Goal: Information Seeking & Learning: Compare options

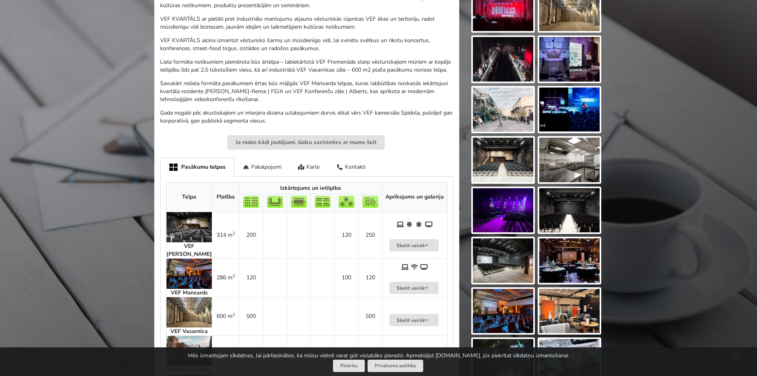
scroll to position [278, 0]
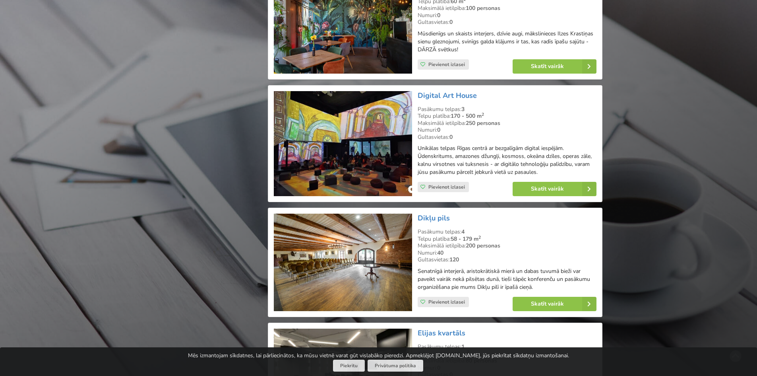
scroll to position [1670, 0]
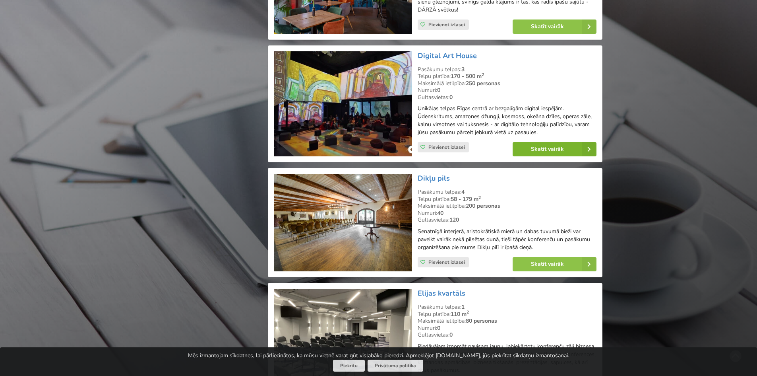
click at [552, 148] on link "Skatīt vairāk" at bounding box center [555, 149] width 84 height 14
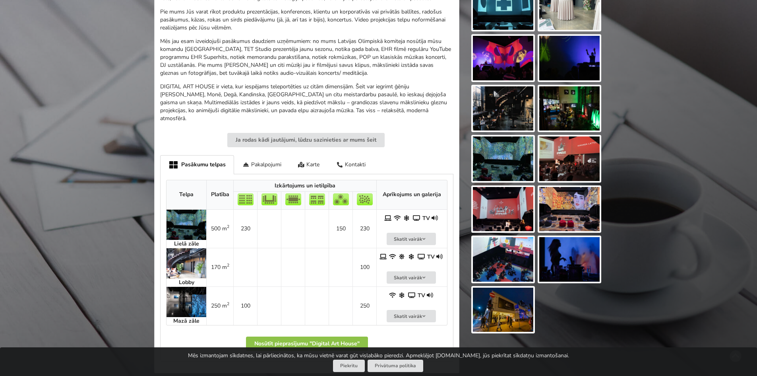
scroll to position [278, 0]
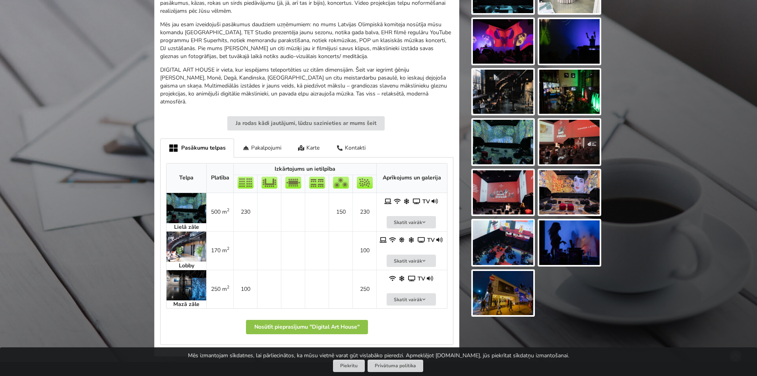
click at [189, 198] on img at bounding box center [187, 208] width 40 height 30
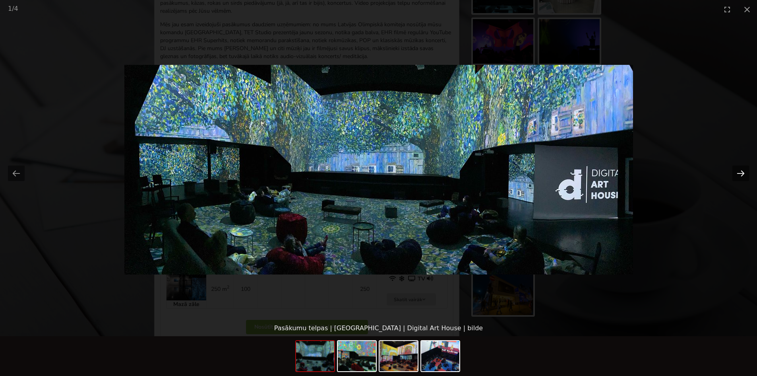
click at [738, 175] on button "Next slide" at bounding box center [741, 173] width 17 height 16
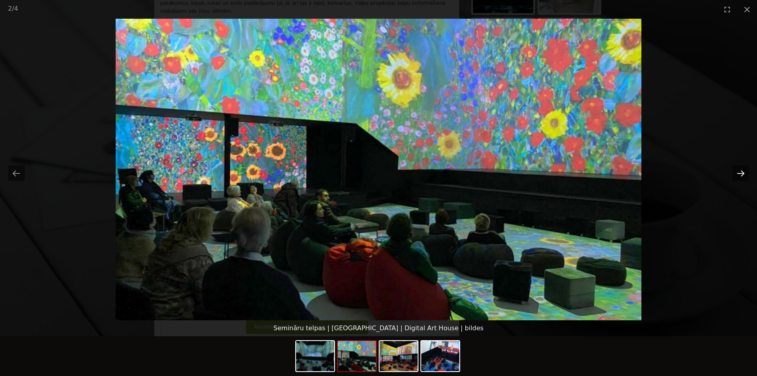
click at [738, 175] on button "Next slide" at bounding box center [741, 173] width 17 height 16
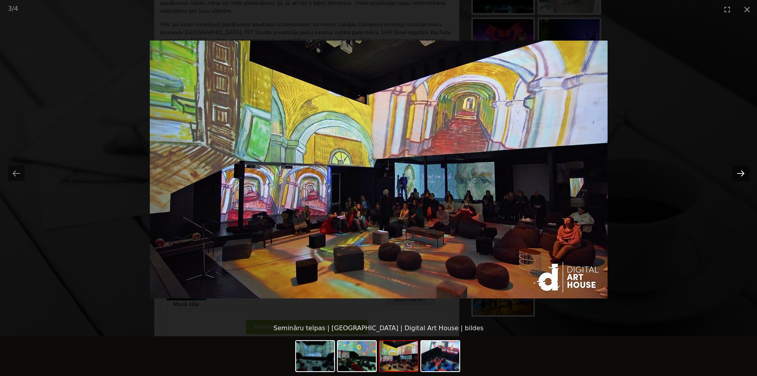
click at [738, 175] on button "Next slide" at bounding box center [741, 173] width 17 height 16
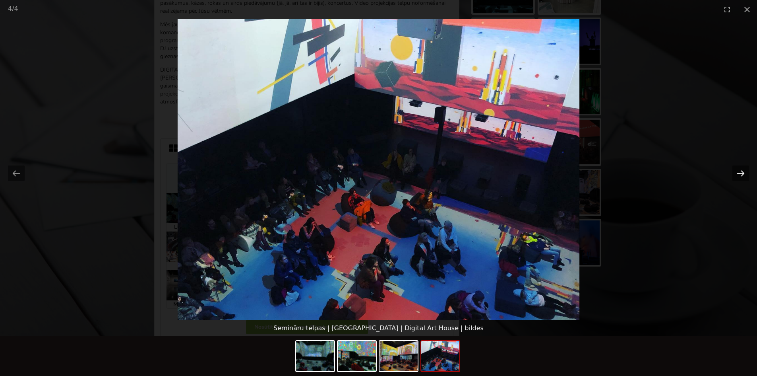
click at [738, 175] on button "Next slide" at bounding box center [741, 173] width 17 height 16
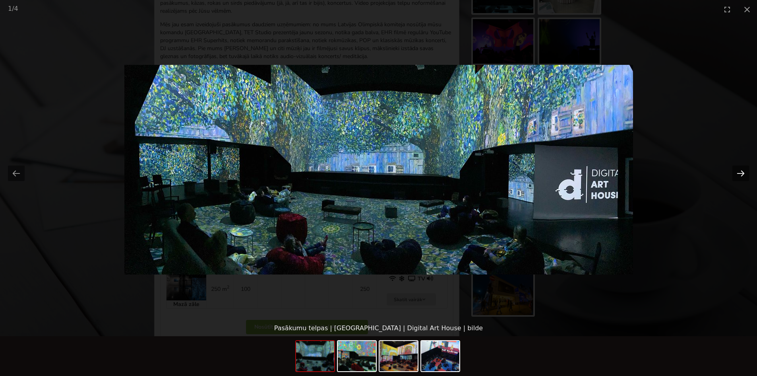
click at [738, 175] on button "Next slide" at bounding box center [741, 173] width 17 height 16
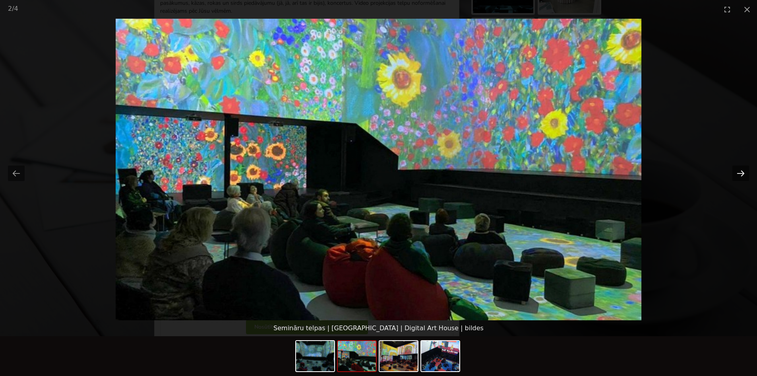
click at [737, 176] on button "Next slide" at bounding box center [741, 173] width 17 height 16
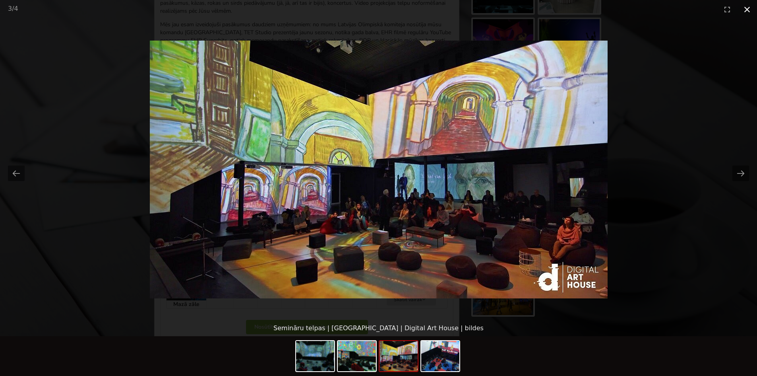
click at [749, 8] on button "Close gallery" at bounding box center [747, 9] width 20 height 19
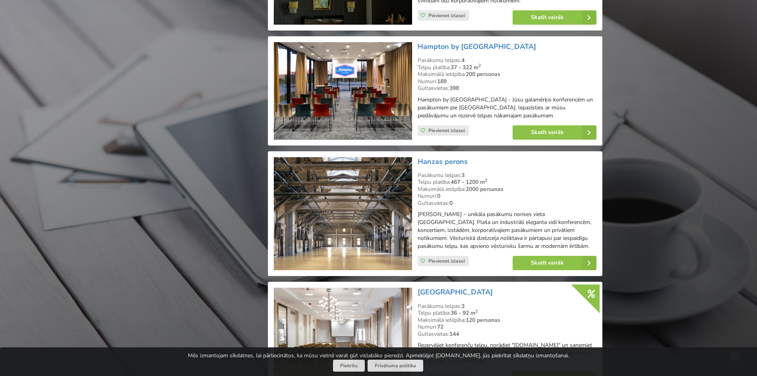
scroll to position [2942, 0]
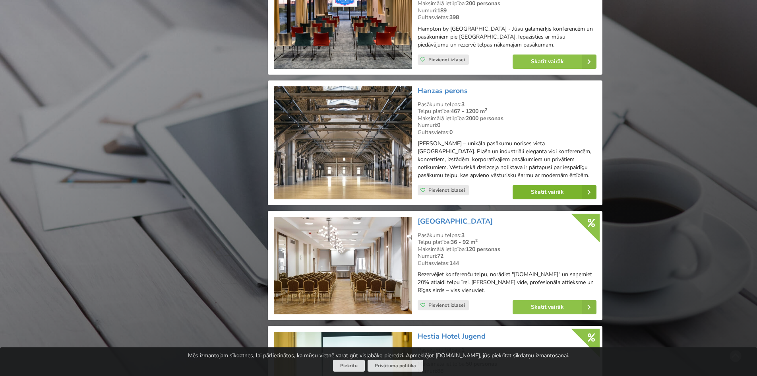
click at [557, 185] on link "Skatīt vairāk" at bounding box center [555, 192] width 84 height 14
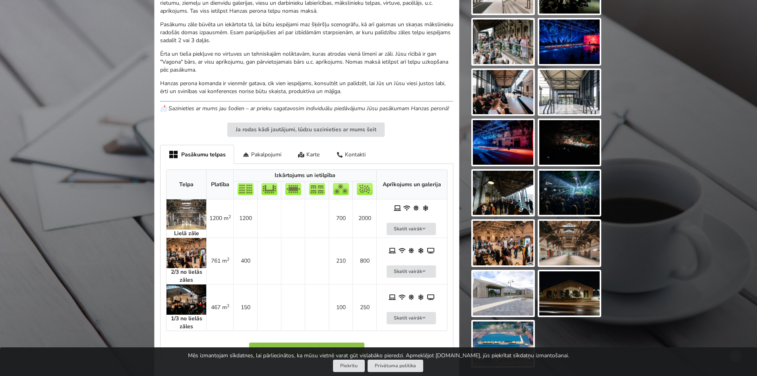
scroll to position [278, 0]
click at [178, 252] on img at bounding box center [187, 252] width 40 height 30
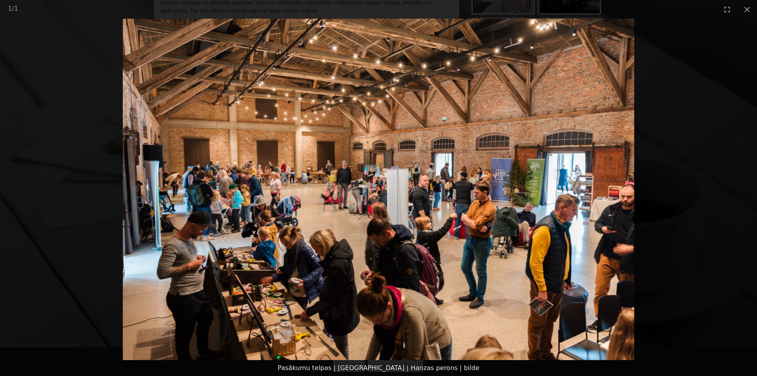
click at [620, 204] on img at bounding box center [379, 189] width 512 height 341
drag, startPoint x: 749, startPoint y: 5, endPoint x: 735, endPoint y: 15, distance: 16.8
click at [749, 6] on button "Close gallery" at bounding box center [747, 9] width 20 height 19
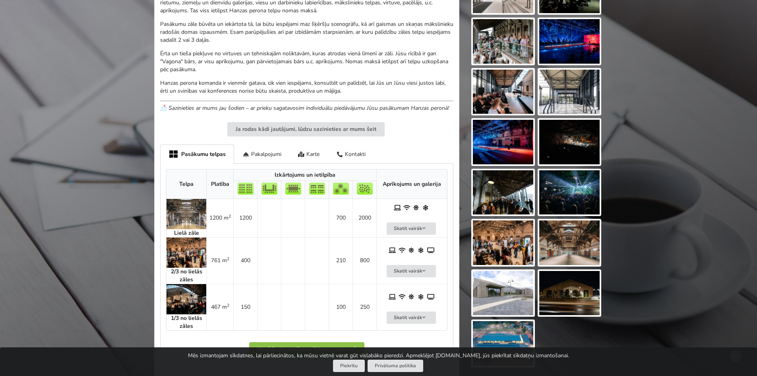
click at [192, 297] on img at bounding box center [187, 299] width 40 height 30
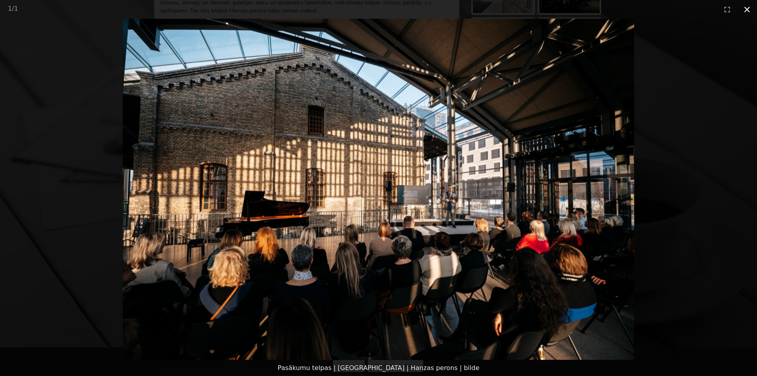
click at [747, 12] on button "Close gallery" at bounding box center [747, 9] width 20 height 19
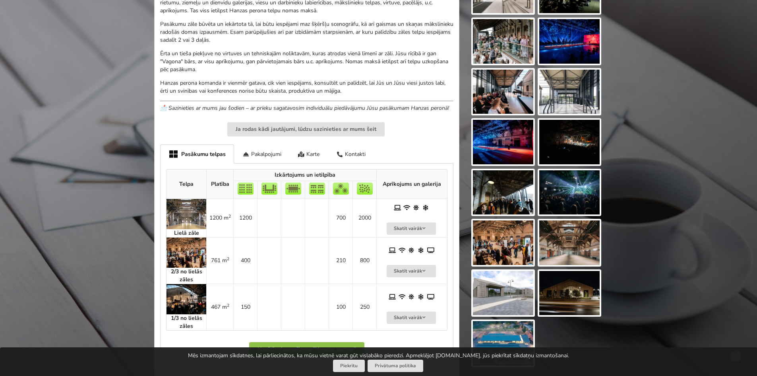
click at [187, 209] on img at bounding box center [187, 214] width 40 height 30
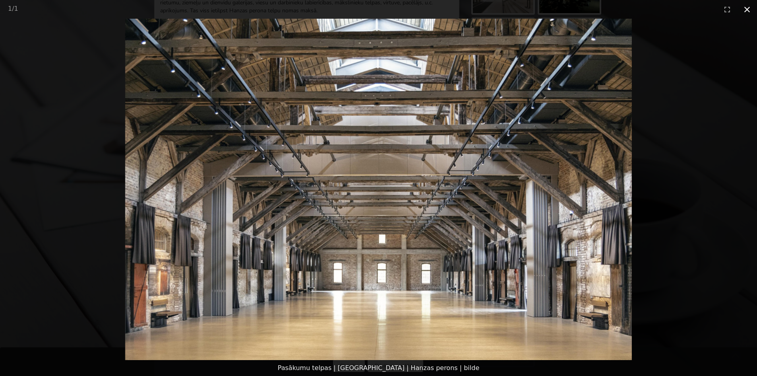
click at [749, 9] on button "Close gallery" at bounding box center [747, 9] width 20 height 19
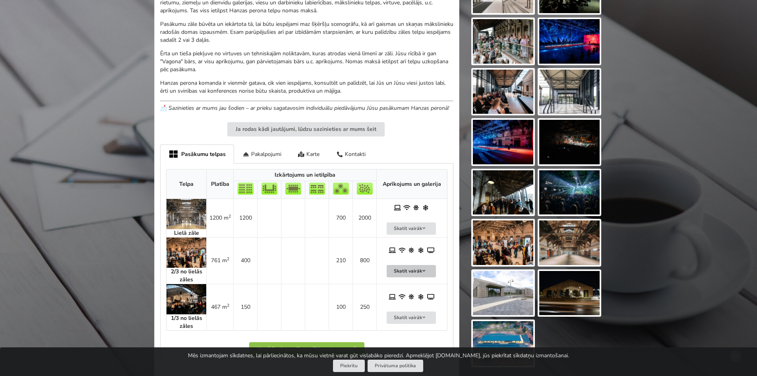
click at [419, 270] on button "Skatīt vairāk" at bounding box center [411, 271] width 49 height 12
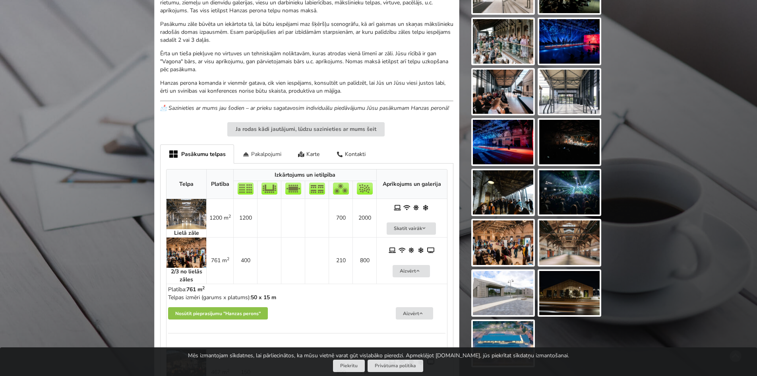
click at [260, 151] on div "Pakalpojumi" at bounding box center [262, 153] width 56 height 19
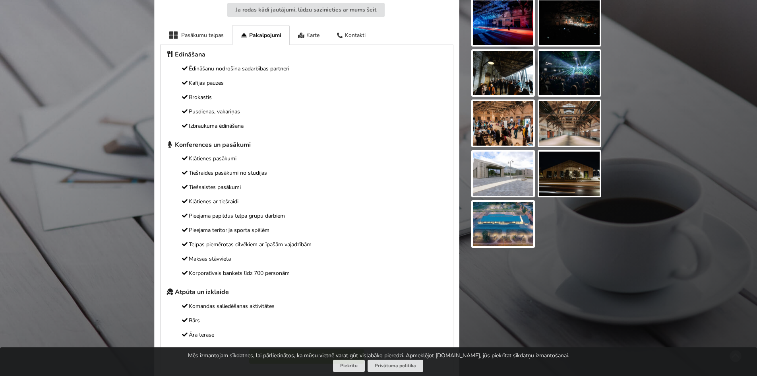
scroll to position [358, 0]
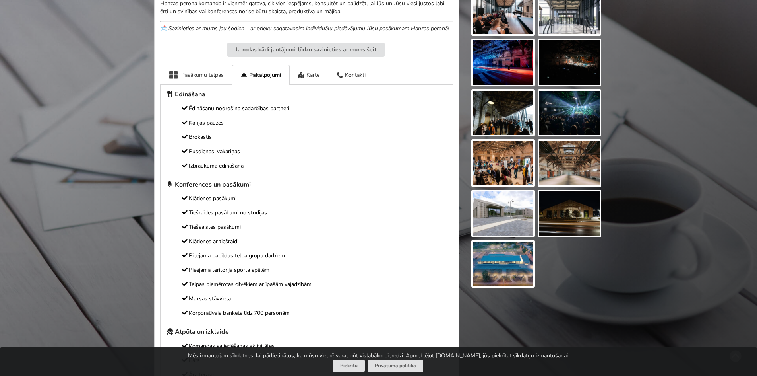
click at [210, 70] on div "Pasākumu telpas" at bounding box center [196, 74] width 72 height 19
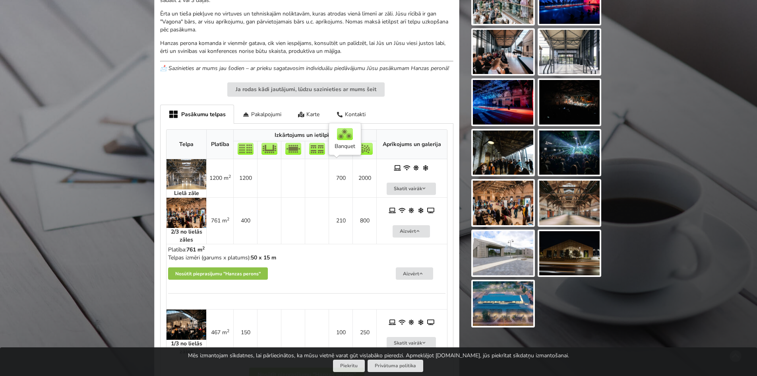
scroll to position [278, 0]
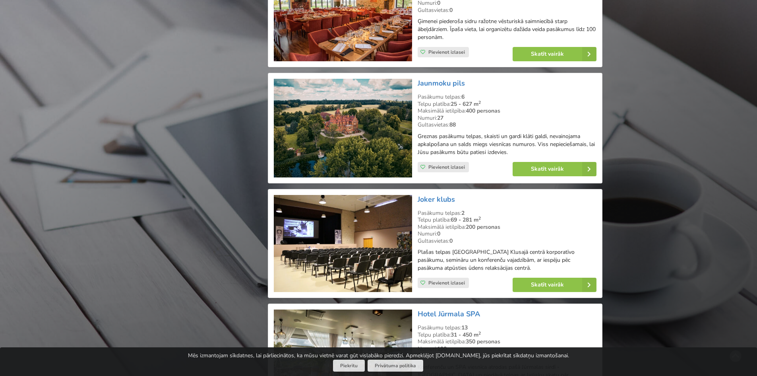
scroll to position [3776, 0]
click at [548, 277] on link "Skatīt vairāk" at bounding box center [555, 284] width 84 height 14
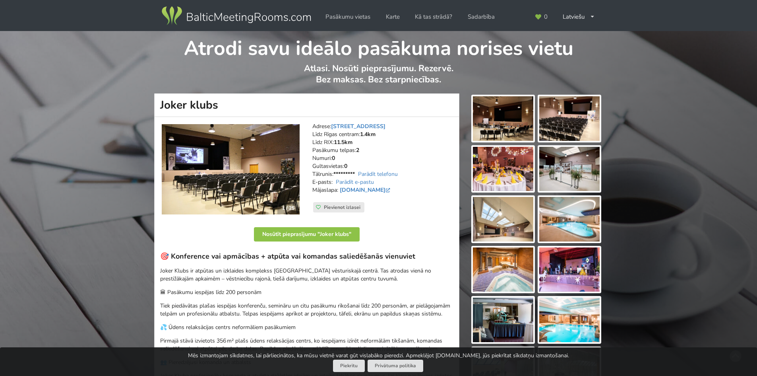
click at [523, 164] on img at bounding box center [503, 169] width 60 height 45
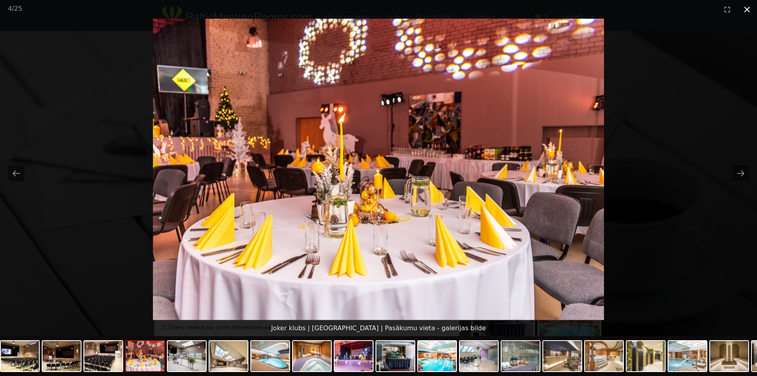
click at [747, 8] on button "Close gallery" at bounding box center [747, 9] width 20 height 19
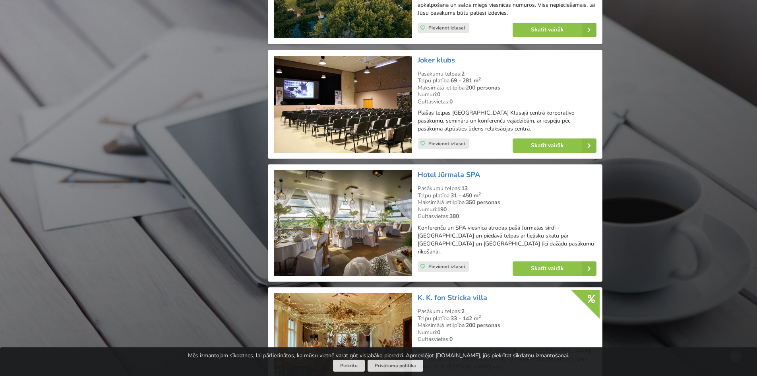
scroll to position [3975, 0]
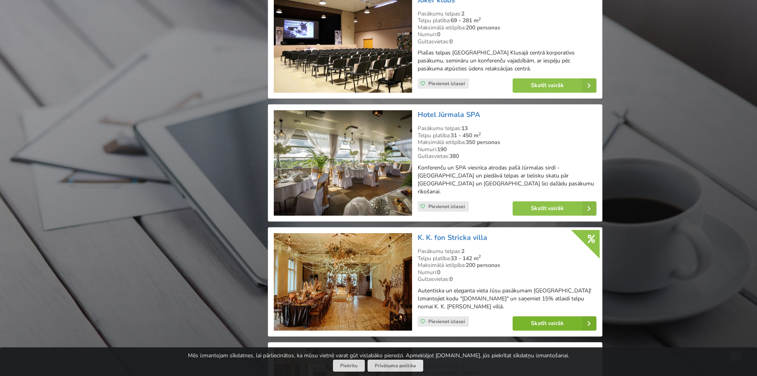
click at [551, 316] on link "Skatīt vairāk" at bounding box center [555, 323] width 84 height 14
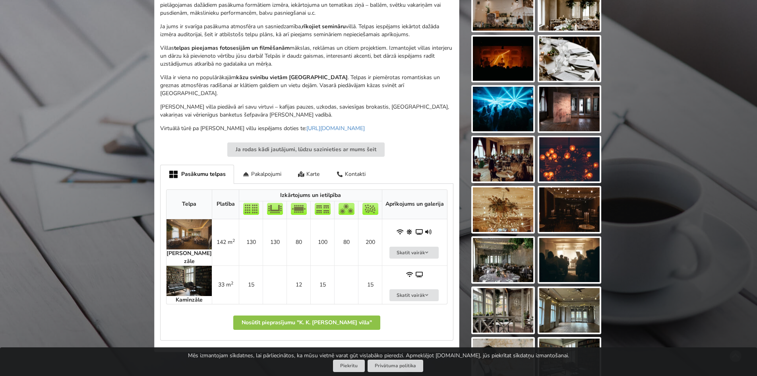
scroll to position [318, 0]
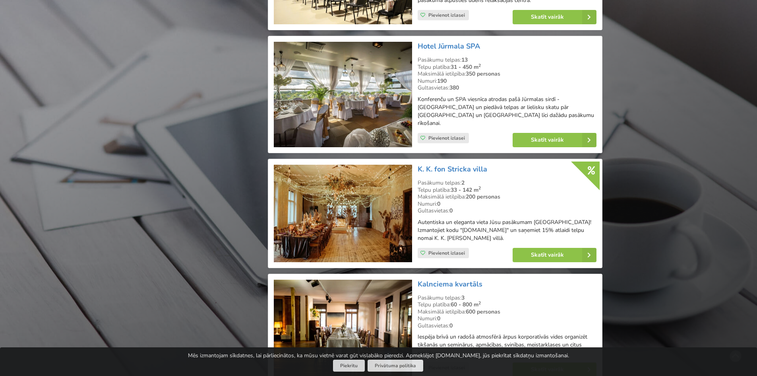
scroll to position [4094, 0]
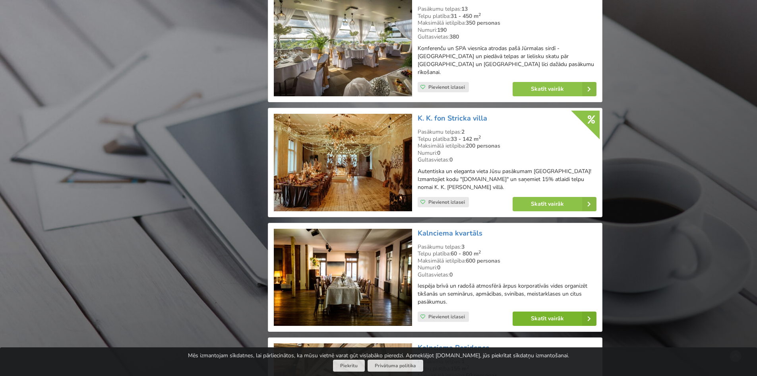
click at [551, 311] on link "Skatīt vairāk" at bounding box center [555, 318] width 84 height 14
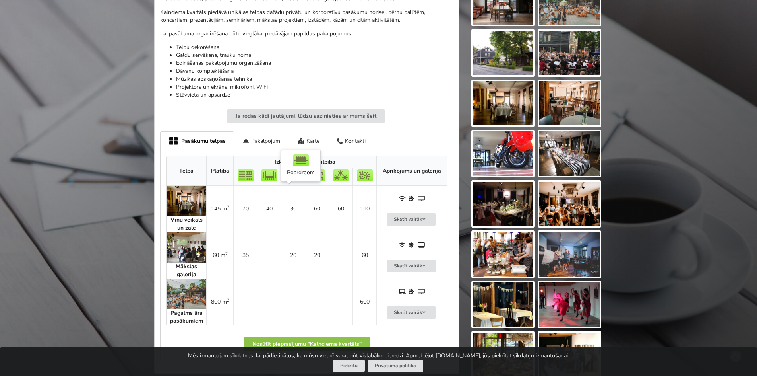
scroll to position [278, 0]
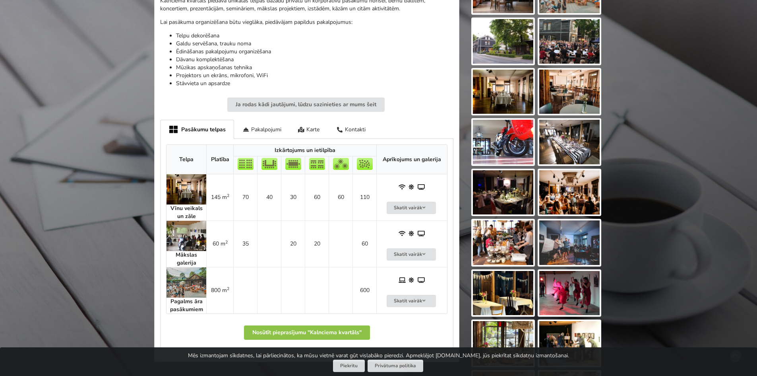
click at [184, 186] on img at bounding box center [187, 189] width 40 height 30
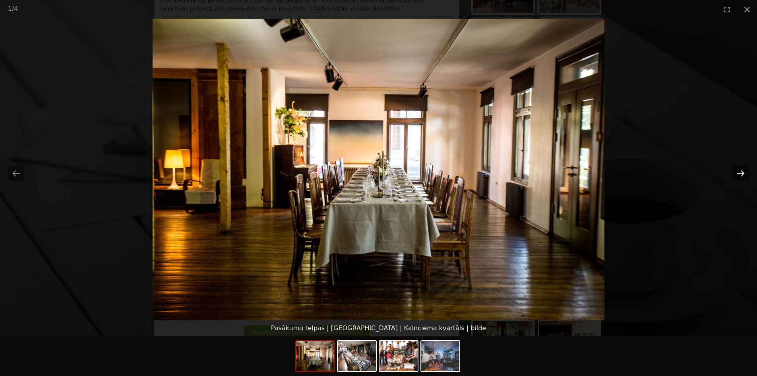
click at [745, 172] on button "Next slide" at bounding box center [741, 173] width 17 height 16
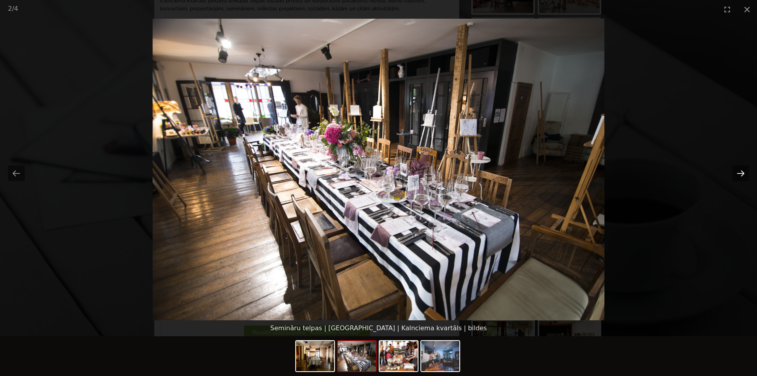
click at [741, 169] on button "Next slide" at bounding box center [741, 173] width 17 height 16
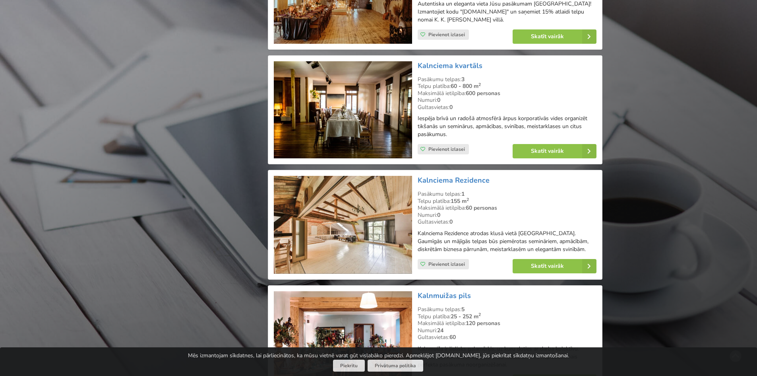
scroll to position [4293, 0]
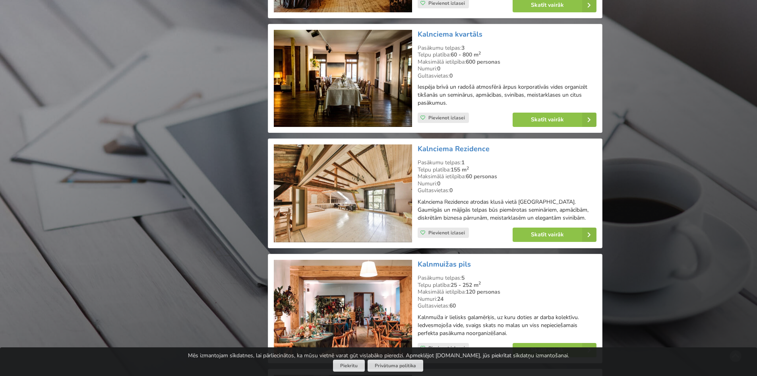
click at [544, 222] on div "Skatīt vairāk" at bounding box center [554, 234] width 95 height 25
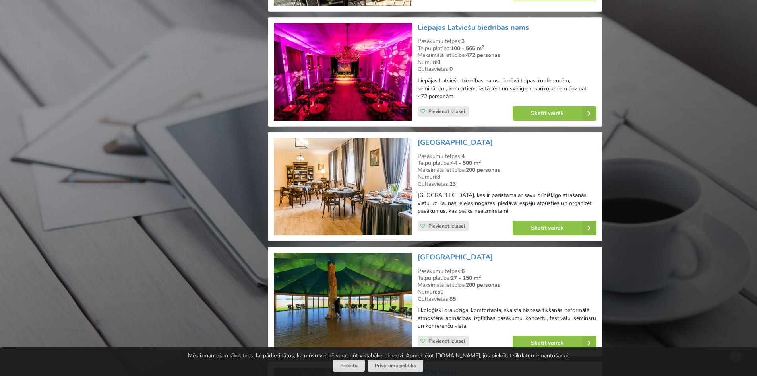
scroll to position [6996, 0]
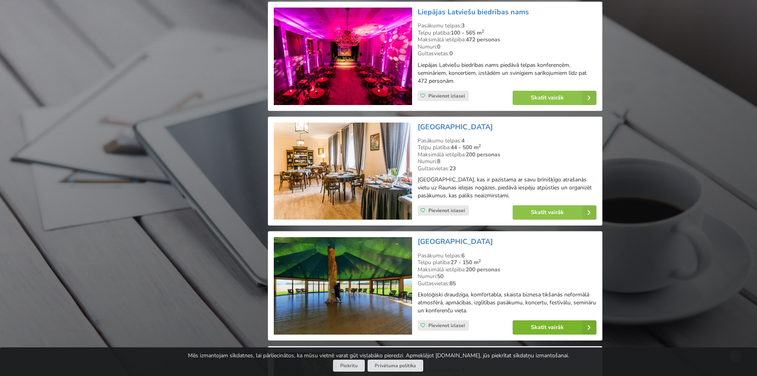
click at [554, 320] on link "Skatīt vairāk" at bounding box center [555, 327] width 84 height 14
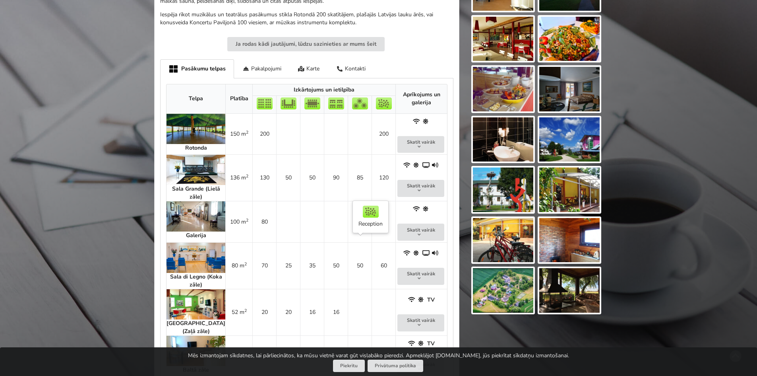
scroll to position [318, 0]
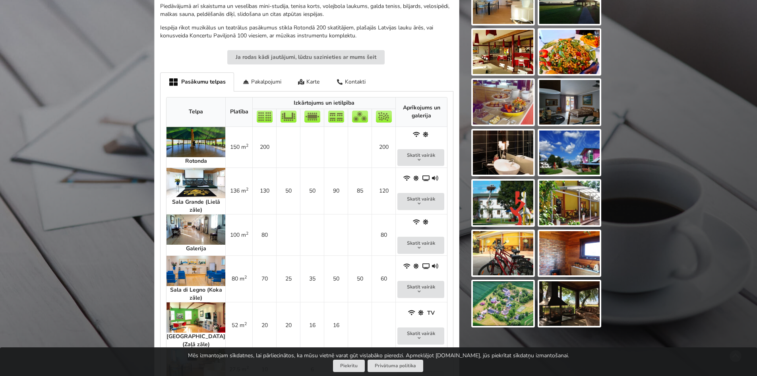
click at [184, 139] on img at bounding box center [196, 142] width 59 height 30
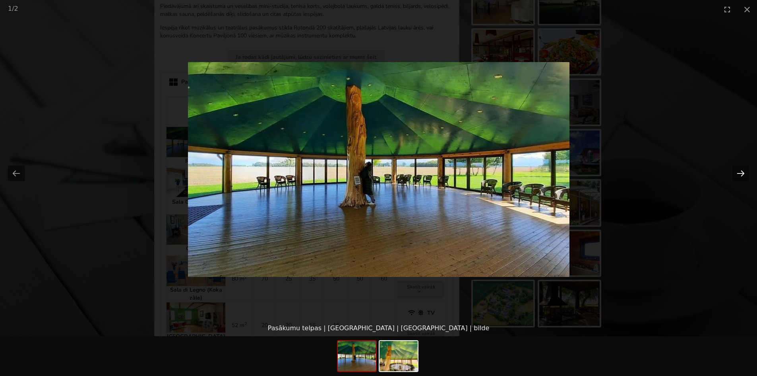
click at [745, 170] on button "Next slide" at bounding box center [741, 173] width 17 height 16
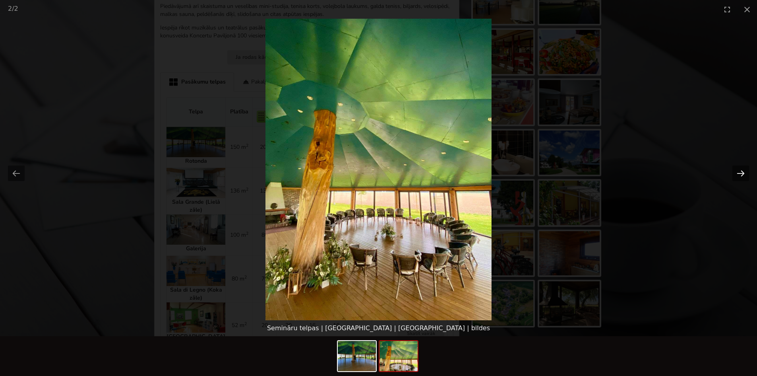
click at [744, 170] on button "Next slide" at bounding box center [741, 173] width 17 height 16
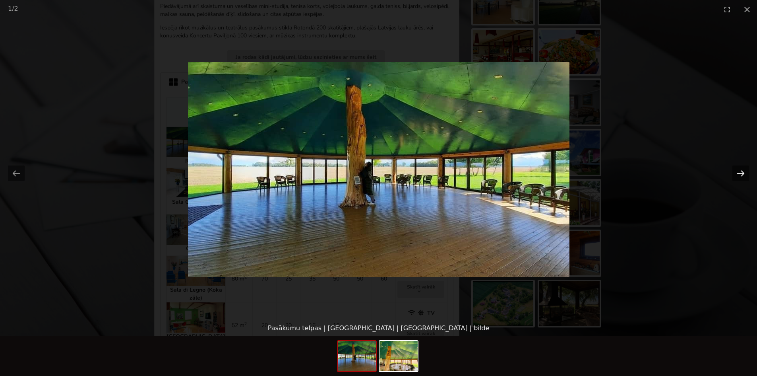
click at [745, 170] on button "Next slide" at bounding box center [741, 173] width 17 height 16
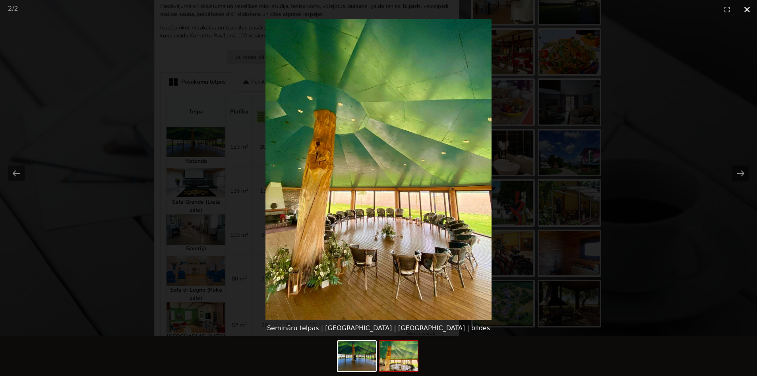
click at [743, 10] on button "Close gallery" at bounding box center [747, 9] width 20 height 19
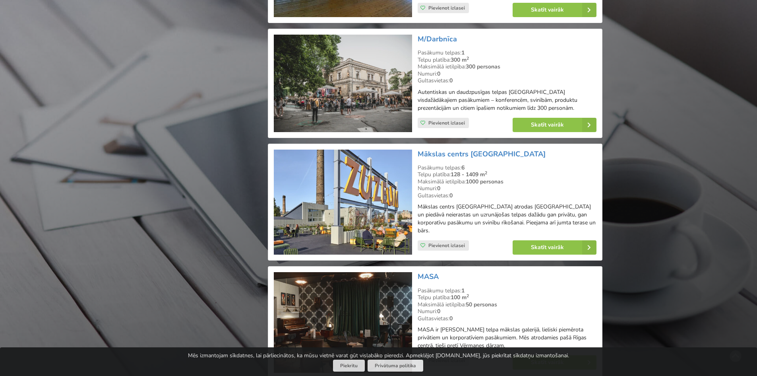
scroll to position [7314, 0]
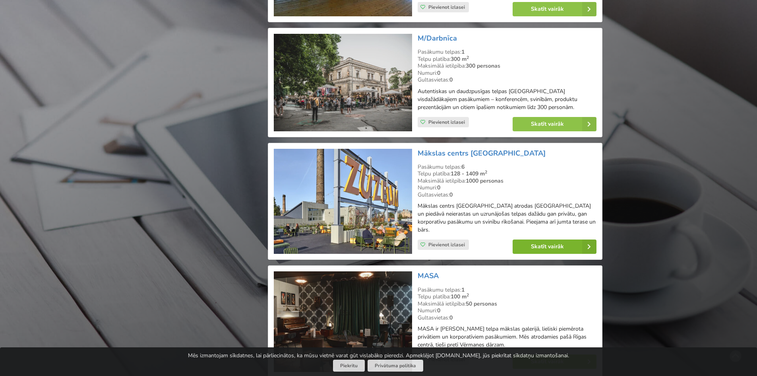
click at [551, 239] on link "Skatīt vairāk" at bounding box center [555, 246] width 84 height 14
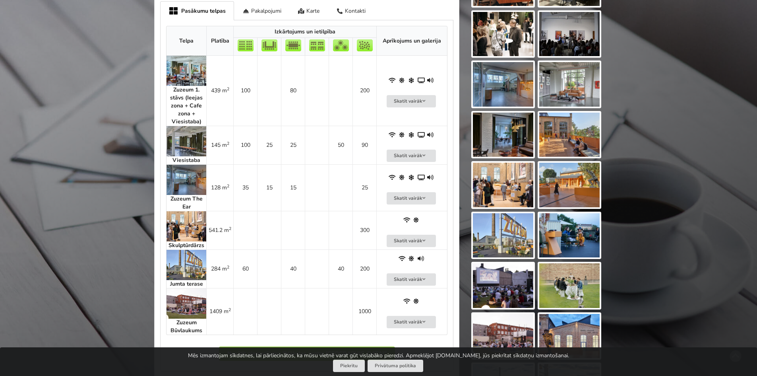
scroll to position [437, 0]
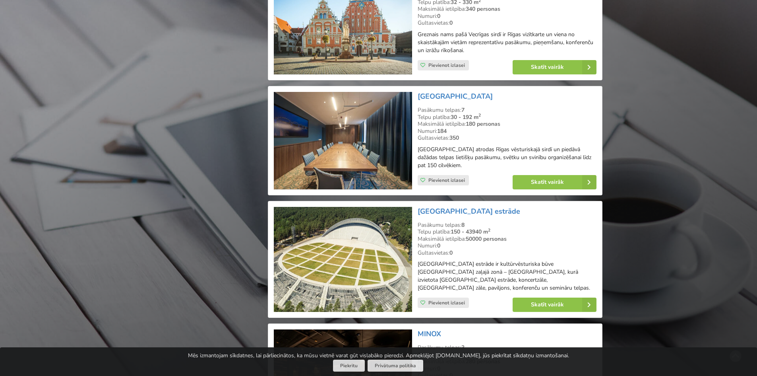
scroll to position [7752, 0]
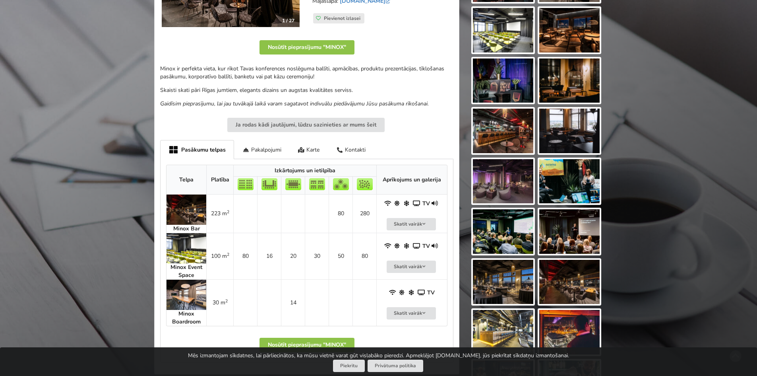
scroll to position [239, 0]
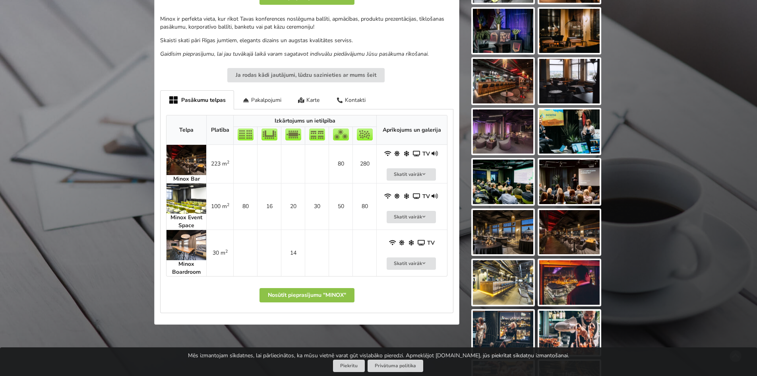
drag, startPoint x: 10, startPoint y: 2, endPoint x: 12, endPoint y: -2, distance: 4.3
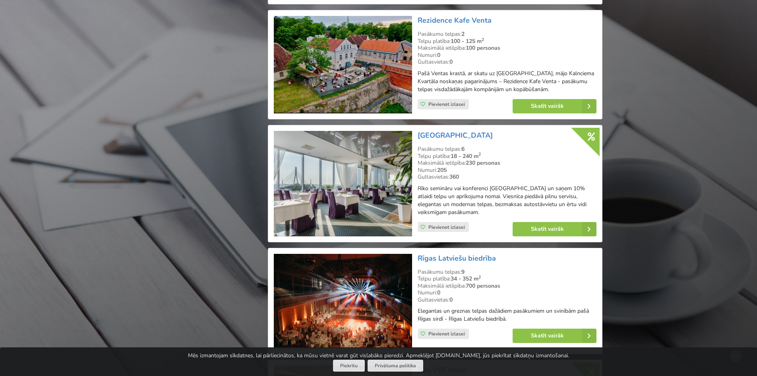
scroll to position [10971, 0]
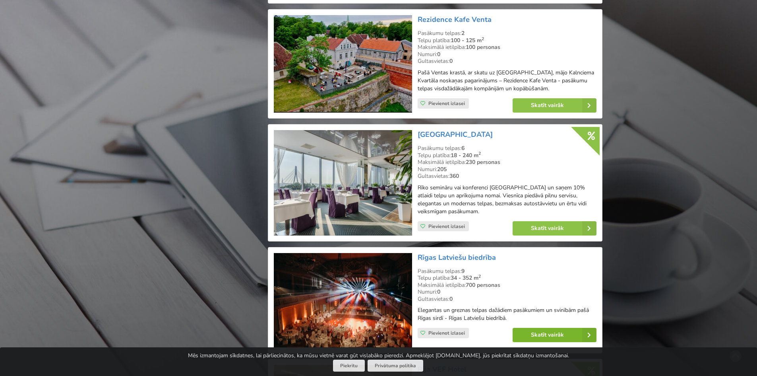
click at [560, 328] on link "Skatīt vairāk" at bounding box center [555, 335] width 84 height 14
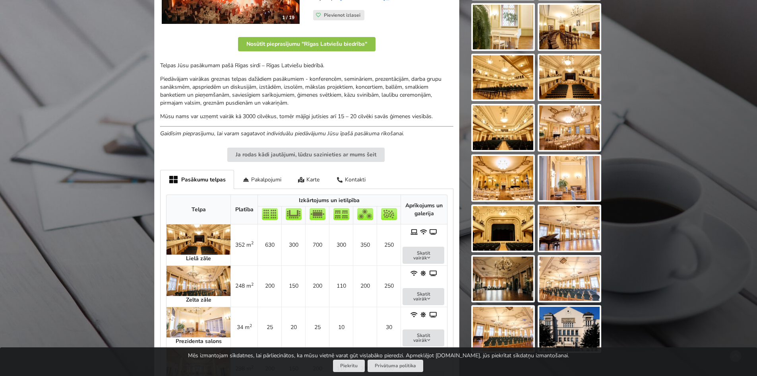
scroll to position [199, 0]
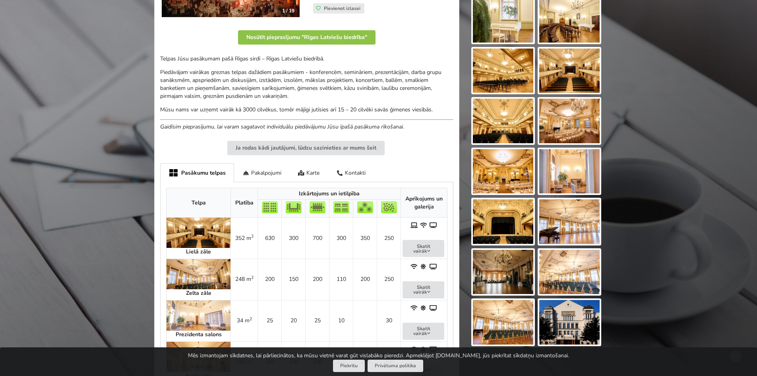
click at [194, 263] on img at bounding box center [199, 274] width 64 height 30
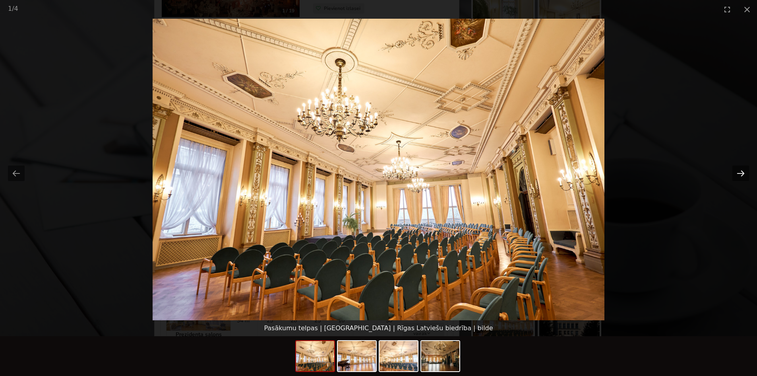
click at [746, 173] on button "Next slide" at bounding box center [741, 173] width 17 height 16
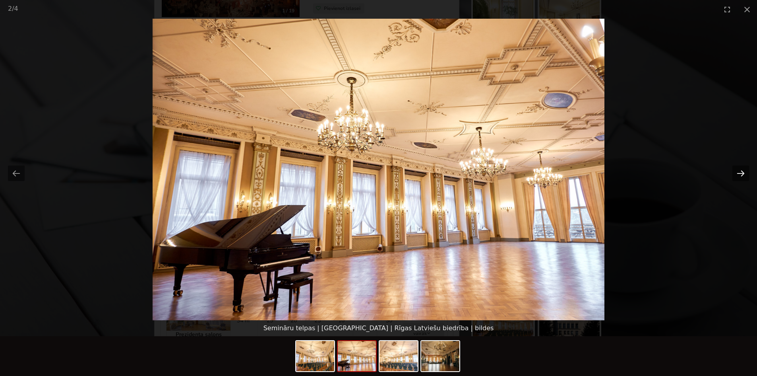
click at [746, 173] on button "Next slide" at bounding box center [741, 173] width 17 height 16
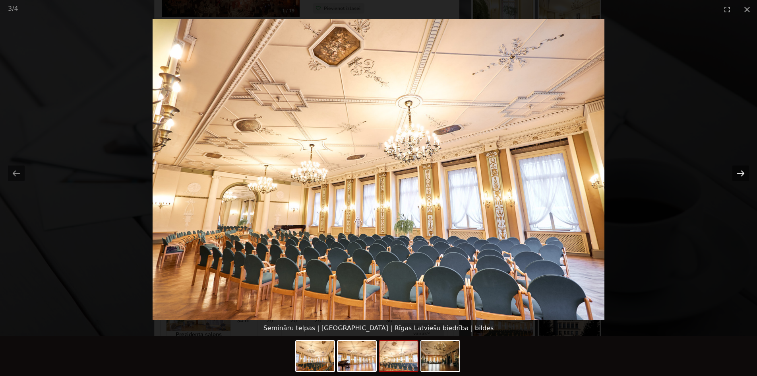
click at [746, 173] on button "Next slide" at bounding box center [741, 173] width 17 height 16
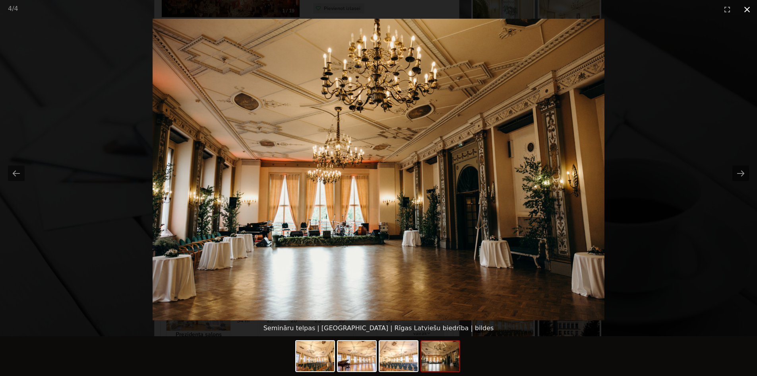
click at [748, 5] on button "Close gallery" at bounding box center [747, 9] width 20 height 19
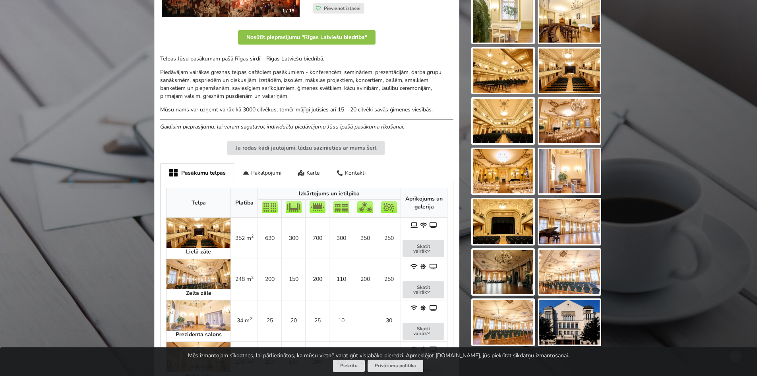
click at [188, 231] on img at bounding box center [199, 232] width 64 height 30
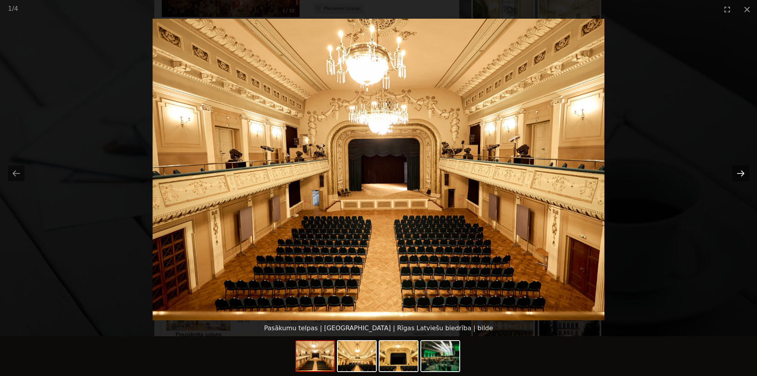
click at [735, 167] on button "Next slide" at bounding box center [741, 173] width 17 height 16
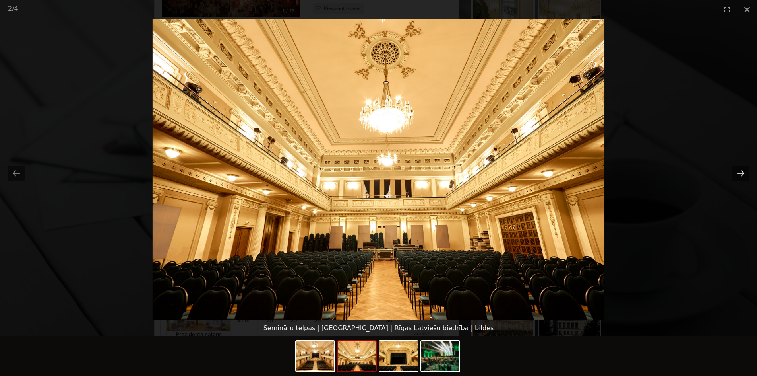
click at [735, 167] on button "Next slide" at bounding box center [741, 173] width 17 height 16
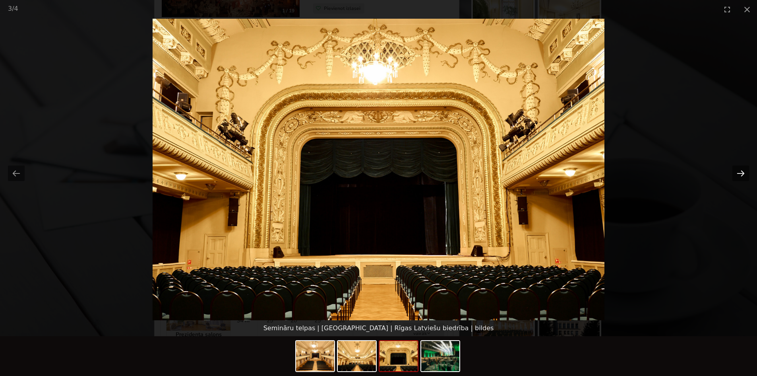
click at [735, 167] on button "Next slide" at bounding box center [741, 173] width 17 height 16
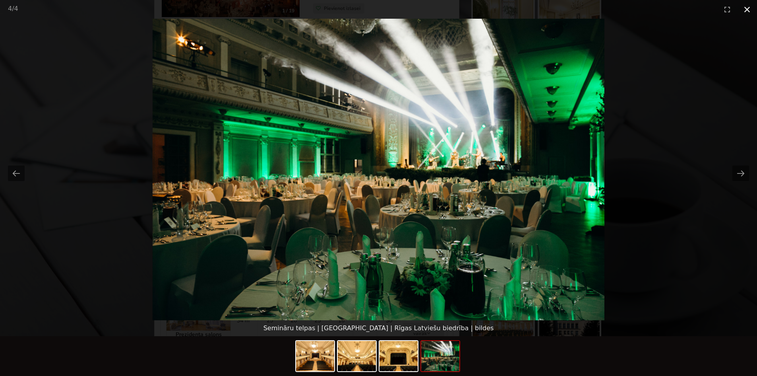
click at [749, 9] on button "Close gallery" at bounding box center [747, 9] width 20 height 19
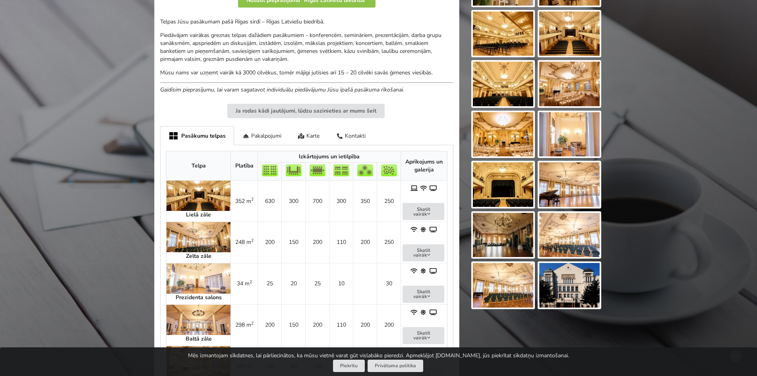
scroll to position [278, 0]
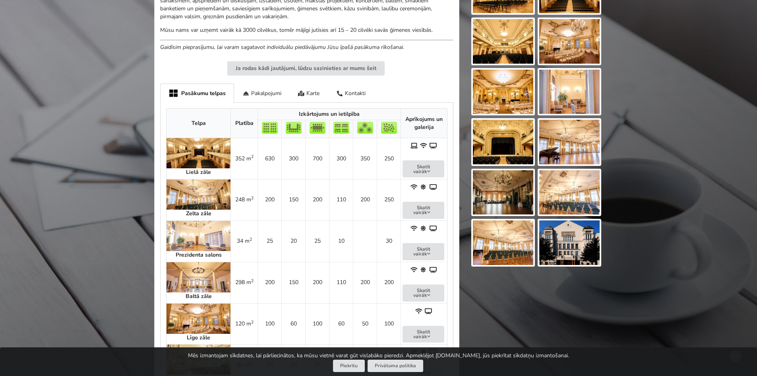
click at [190, 160] on img at bounding box center [199, 153] width 64 height 30
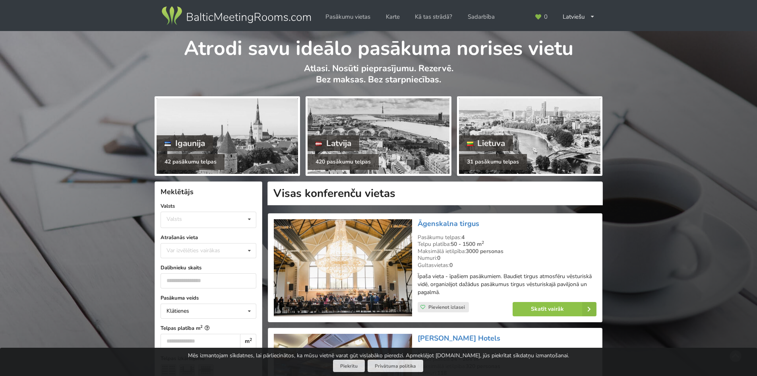
scroll to position [10971, 0]
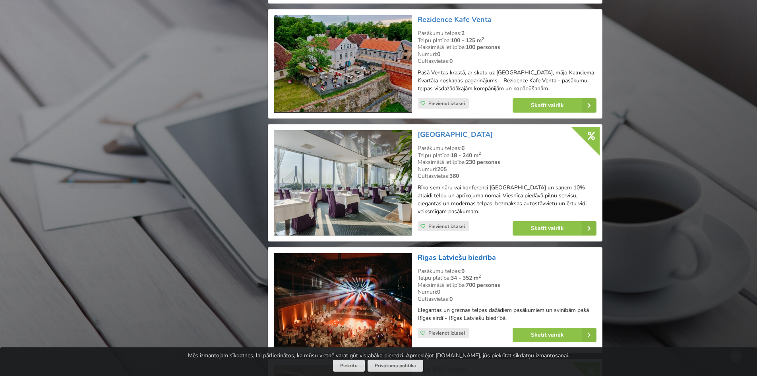
click at [439, 252] on link "Rīgas Latviešu biedrība" at bounding box center [457, 257] width 78 height 10
